Goal: Task Accomplishment & Management: Manage account settings

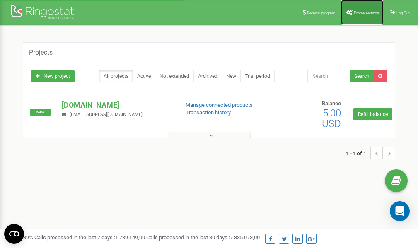
click at [356, 12] on span "Profile settings" at bounding box center [366, 13] width 25 height 5
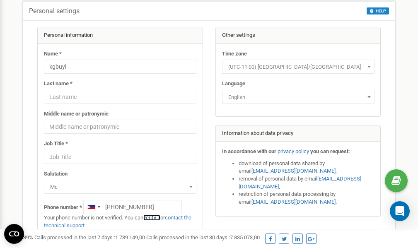
click at [156, 218] on link "verify it" at bounding box center [151, 218] width 17 height 6
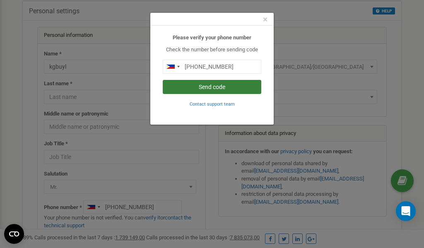
click at [214, 86] on button "Send code" at bounding box center [212, 87] width 99 height 14
